Goal: Task Accomplishment & Management: Use online tool/utility

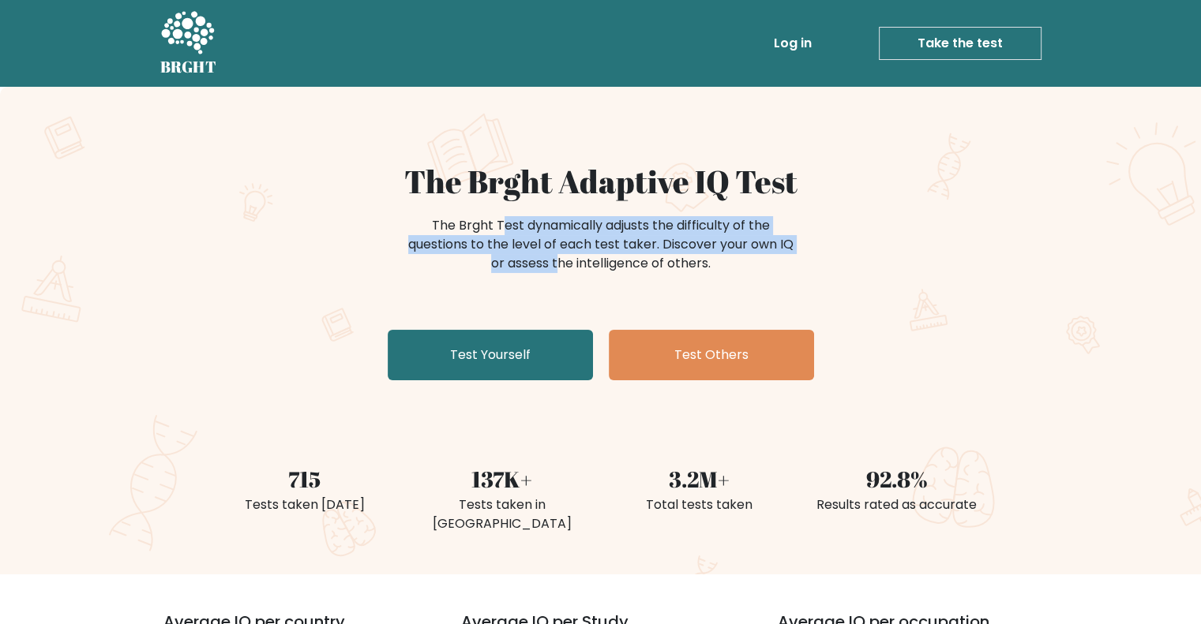
click at [446, 279] on div "The Brght Test dynamically adjusts the difficulty of the questions to the level…" at bounding box center [601, 252] width 632 height 79
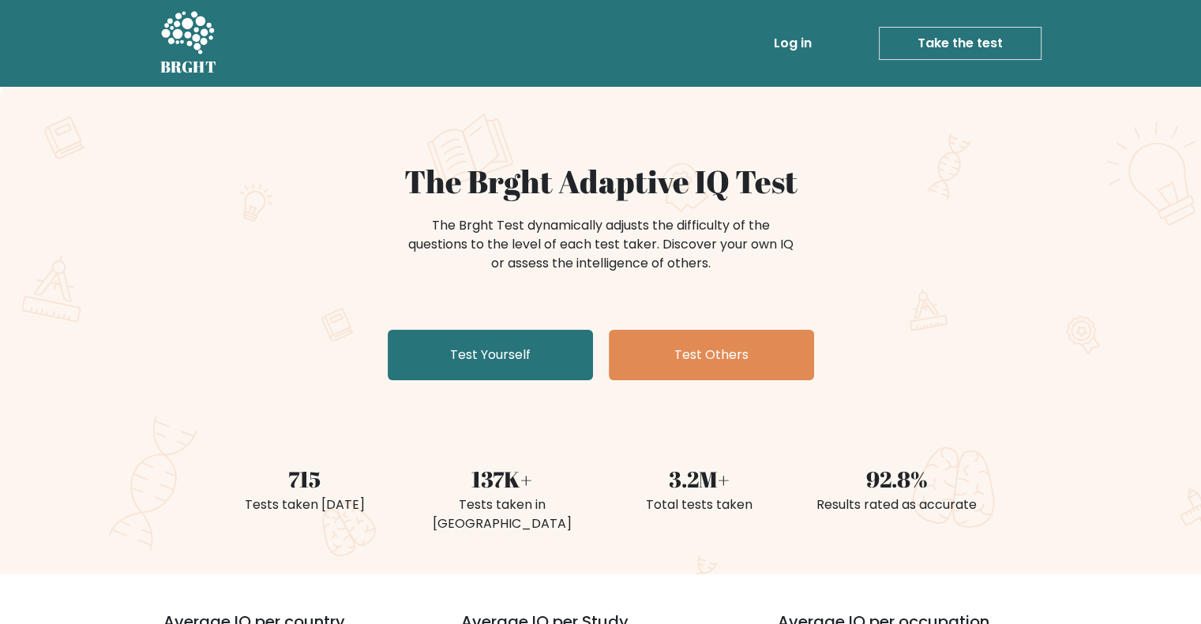
click at [670, 353] on link "Test Others" at bounding box center [711, 355] width 205 height 51
click at [480, 347] on link "Test Yourself" at bounding box center [490, 355] width 205 height 51
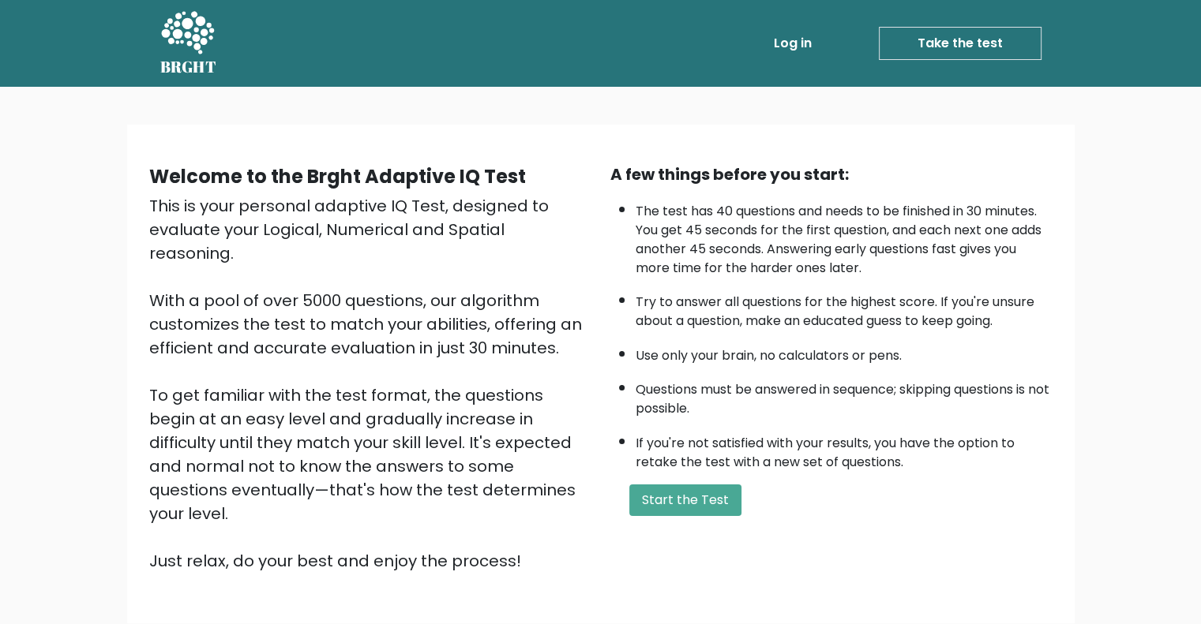
drag, startPoint x: 680, startPoint y: 501, endPoint x: 692, endPoint y: 396, distance: 105.7
click at [692, 396] on div "A few things before you start: The test has 40 questions and needs to be finish…" at bounding box center [831, 368] width 461 height 411
drag, startPoint x: 692, startPoint y: 396, endPoint x: 628, endPoint y: 396, distance: 63.2
click at [628, 396] on ul "The test has 40 questions and needs to be finished in 30 minutes. You get 45 se…" at bounding box center [831, 333] width 442 height 278
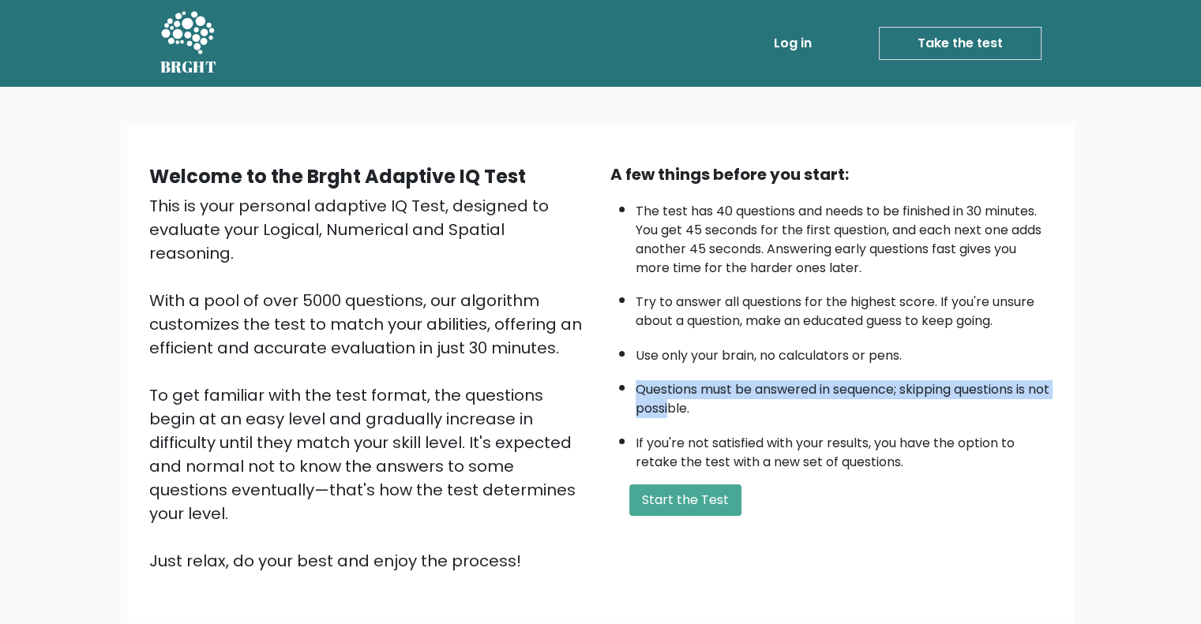
click at [628, 396] on ul "The test has 40 questions and needs to be finished in 30 minutes. You get 45 se…" at bounding box center [831, 333] width 442 height 278
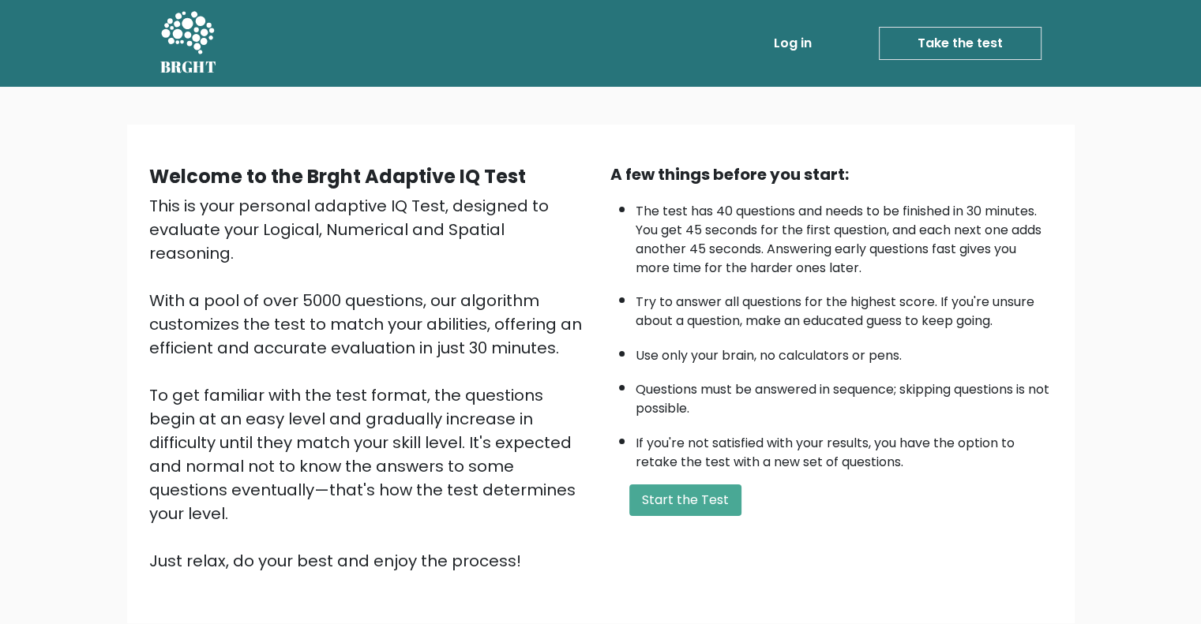
click at [685, 497] on button "Start the Test" at bounding box center [685, 501] width 112 height 32
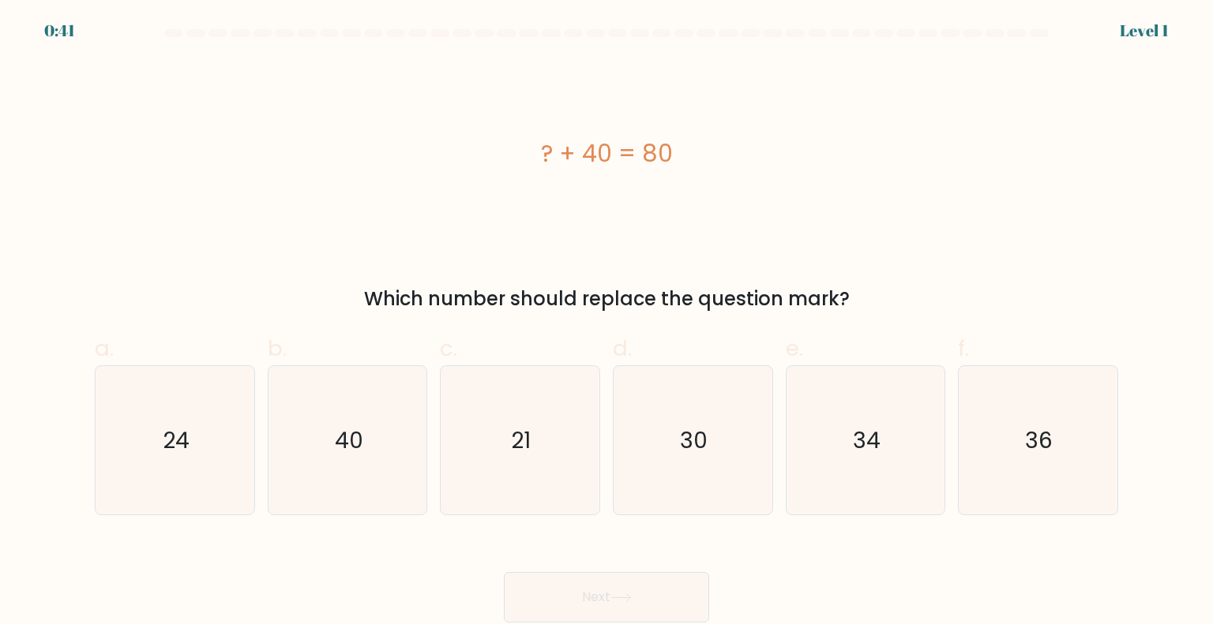
click at [388, 456] on icon "40" at bounding box center [347, 440] width 148 height 148
click at [606, 323] on input "b. 40" at bounding box center [606, 318] width 1 height 10
radio input "true"
click at [693, 587] on button "Next" at bounding box center [606, 597] width 205 height 51
